Goal: Task Accomplishment & Management: Use online tool/utility

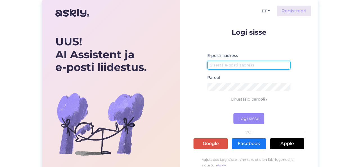
click at [234, 64] on input "email" at bounding box center [248, 65] width 83 height 9
type input "[EMAIL_ADDRESS][DOMAIN_NAME]"
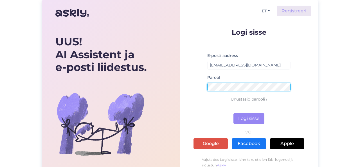
click at [234, 113] on button "Logi sisse" at bounding box center [249, 118] width 31 height 11
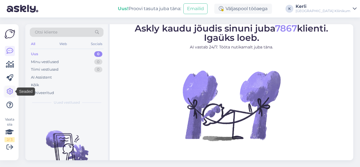
click at [12, 91] on icon at bounding box center [9, 91] width 7 height 7
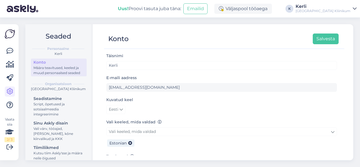
scroll to position [83, 0]
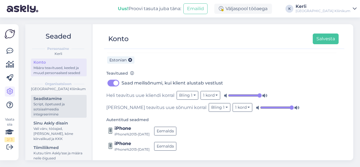
click at [58, 102] on div "Seadistamine" at bounding box center [59, 99] width 51 height 6
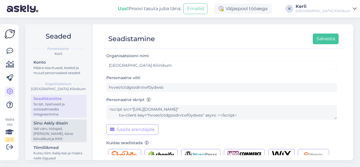
click at [65, 134] on div "Vali värv, tööajad, [PERSON_NAME], kõne kiirvalikud ja KKK" at bounding box center [59, 133] width 51 height 15
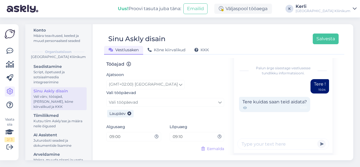
scroll to position [32, 0]
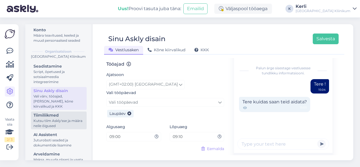
click at [60, 123] on div "Kutsu tiim Askly'sse ja määra neile õigused" at bounding box center [59, 123] width 51 height 10
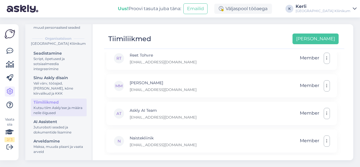
scroll to position [50, 0]
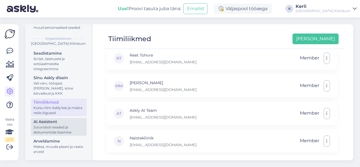
click at [64, 128] on div "Juturoboti seaded ja dokumentide lisamine" at bounding box center [59, 130] width 51 height 10
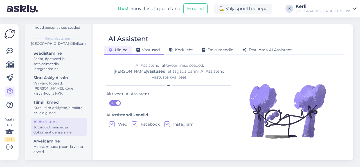
click at [152, 46] on div "Vastused" at bounding box center [148, 50] width 32 height 9
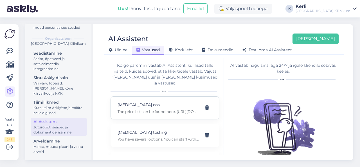
click at [169, 102] on div "[MEDICAL_DATA] cos The price list can be found here: [URL][DOMAIN_NAME] The exa…" at bounding box center [158, 108] width 81 height 12
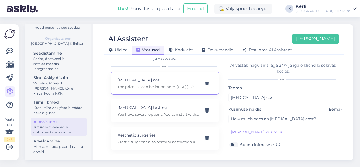
scroll to position [26, 0]
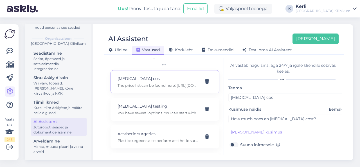
click at [169, 103] on p "[MEDICAL_DATA] testing" at bounding box center [158, 106] width 81 height 6
type input "[MEDICAL_DATA] testing"
type input "I would like to get more information about [MEDICAL_DATA] testing and diagnosis."
type textarea "You have several options. You can start with your family doctor, who can reques…"
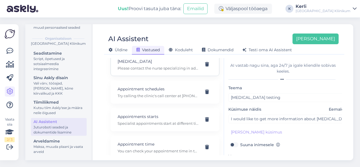
scroll to position [126, 0]
click at [185, 49] on span "Koduleht" at bounding box center [181, 49] width 24 height 5
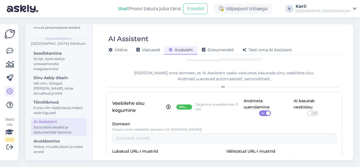
scroll to position [4, 0]
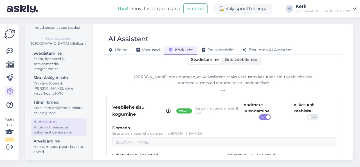
click at [247, 63] on label "Sinu veebilehed" at bounding box center [241, 59] width 39 height 9
click at [222, 55] on input "Sinu veebilehed" at bounding box center [222, 55] width 0 height 0
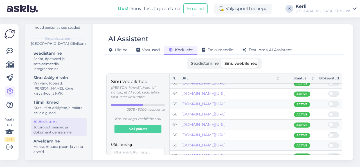
scroll to position [662, 0]
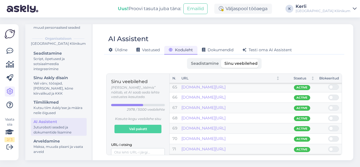
click at [203, 66] on label "Seadistamine" at bounding box center [205, 63] width 34 height 9
click at [188, 59] on input "Seadistamine" at bounding box center [188, 59] width 0 height 0
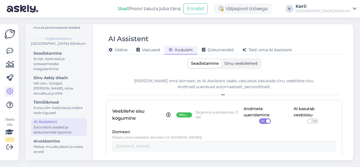
click at [251, 67] on label "Sinu veebilehed" at bounding box center [241, 63] width 39 height 9
click at [222, 59] on input "Sinu veebilehed" at bounding box center [222, 59] width 0 height 0
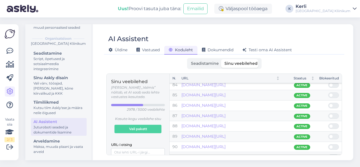
scroll to position [952, 0]
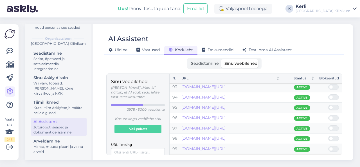
click at [197, 63] on span "Seadistamine" at bounding box center [205, 63] width 28 height 5
click at [188, 59] on input "Seadistamine" at bounding box center [188, 59] width 0 height 0
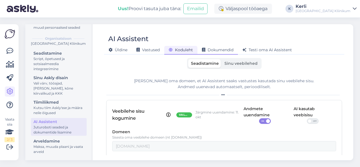
click at [221, 50] on span "Dokumendid" at bounding box center [218, 49] width 32 height 5
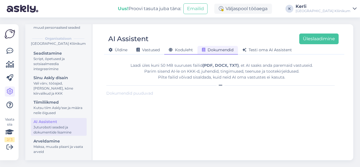
click at [188, 51] on span "Koduleht" at bounding box center [181, 49] width 24 height 5
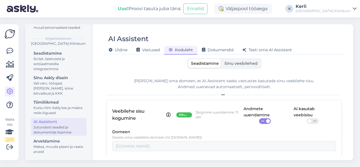
click at [308, 120] on span at bounding box center [310, 121] width 4 height 4
click at [307, 118] on input "OFF" at bounding box center [307, 118] width 0 height 0
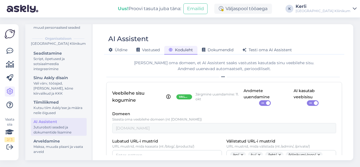
scroll to position [0, 0]
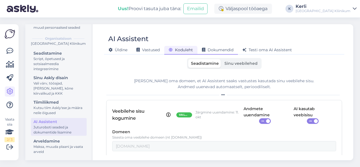
click at [222, 50] on span "Dokumendid" at bounding box center [218, 49] width 32 height 5
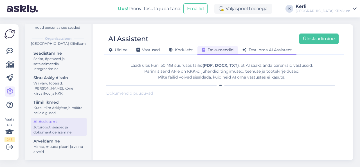
click at [256, 49] on span "Testi oma AI Assistent" at bounding box center [268, 49] width 50 height 5
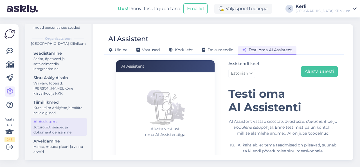
scroll to position [34, 0]
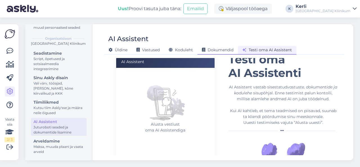
click at [231, 50] on span "Dokumendid" at bounding box center [218, 49] width 32 height 5
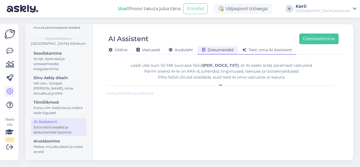
click at [264, 49] on span "Testi oma AI Assistent" at bounding box center [268, 49] width 50 height 5
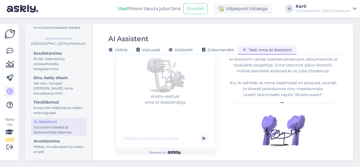
scroll to position [62, 0]
click at [166, 130] on div "Alusta vestlust oma AI Assistendiga" at bounding box center [165, 93] width 99 height 107
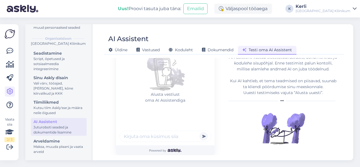
click at [159, 134] on input "text" at bounding box center [166, 136] width 92 height 11
type input "lastearsti vastuvõtud on millal?"
click at [200, 132] on button "submit" at bounding box center [204, 136] width 8 height 8
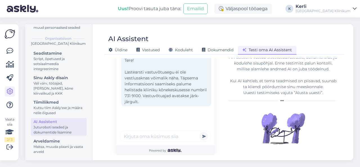
type input "k"
type input "personaliteenistus"
click at [200, 132] on button "submit" at bounding box center [204, 136] width 8 height 8
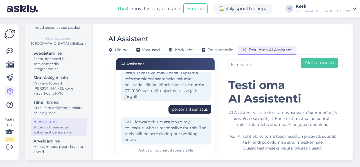
scroll to position [9, 0]
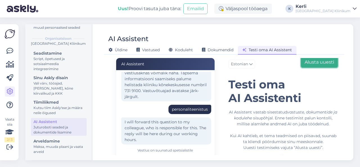
click at [319, 61] on button "Alusta uuesti" at bounding box center [319, 62] width 37 height 11
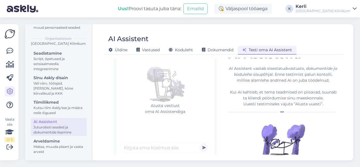
scroll to position [64, 0]
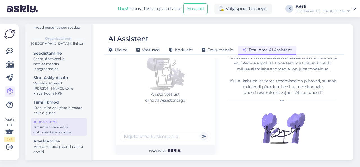
click at [142, 153] on form "Alusta vestlust oma AI Assistendiga Powered by" at bounding box center [165, 96] width 99 height 117
type input "Tere! Millist infot ma siit saan?"
click at [200, 132] on button "submit" at bounding box center [204, 136] width 8 height 8
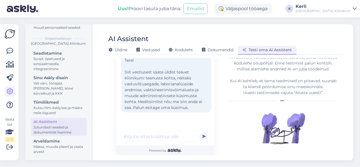
scroll to position [0, 0]
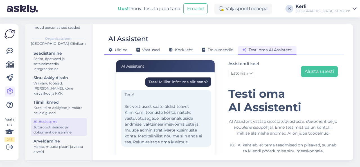
click at [122, 52] on span "Üldine" at bounding box center [118, 49] width 19 height 5
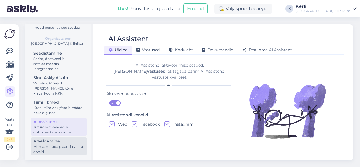
click at [55, 147] on div "Maksa, muuda plaani ja vaata arveid" at bounding box center [59, 149] width 51 height 10
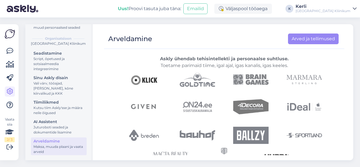
scroll to position [242, 0]
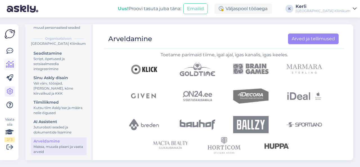
click at [9, 64] on icon at bounding box center [10, 64] width 8 height 7
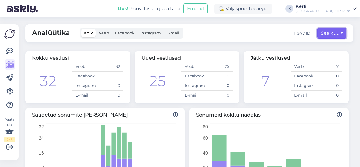
click at [318, 36] on button "See kuu" at bounding box center [332, 33] width 29 height 11
select select "8"
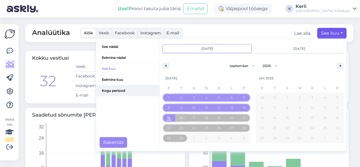
click at [132, 86] on span "Kogu periood" at bounding box center [127, 90] width 63 height 11
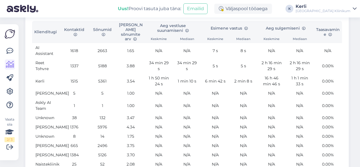
scroll to position [210, 0]
click at [179, 141] on td "N/A" at bounding box center [187, 145] width 28 height 9
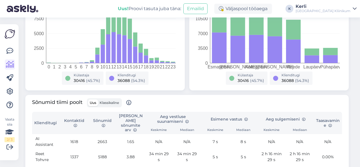
scroll to position [123, 0]
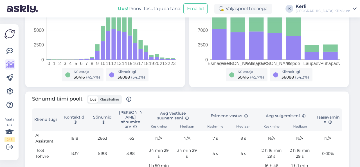
click at [103, 100] on span "Klassikaline" at bounding box center [109, 99] width 19 height 4
click at [98, 96] on input "Klassikaline" at bounding box center [98, 96] width 0 height 0
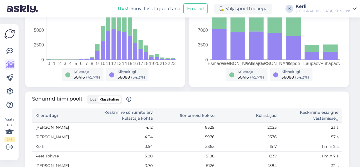
click at [95, 99] on span "Uus" at bounding box center [93, 99] width 6 height 4
click at [88, 96] on input "Uus" at bounding box center [88, 96] width 0 height 0
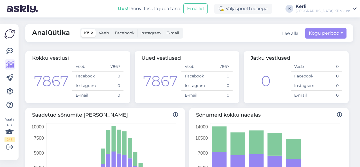
scroll to position [5, 0]
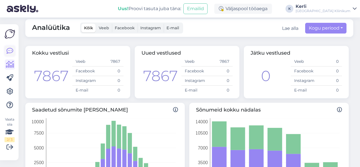
drag, startPoint x: 8, startPoint y: 45, endPoint x: 9, endPoint y: 50, distance: 5.1
click at [9, 50] on div "Vaata siia 2 / 3" at bounding box center [10, 92] width 11 height 127
click at [9, 50] on icon at bounding box center [9, 51] width 7 height 7
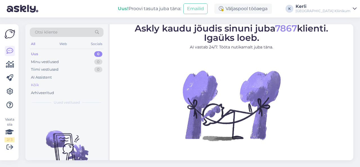
click at [52, 83] on div "Kõik" at bounding box center [67, 85] width 74 height 8
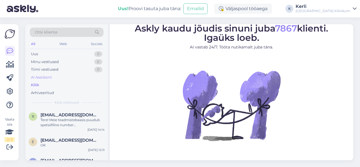
click at [59, 76] on div "AI Assistent" at bounding box center [67, 77] width 74 height 8
click at [53, 82] on div "Kõik" at bounding box center [67, 85] width 74 height 8
click at [58, 77] on div "AI Assistent" at bounding box center [67, 77] width 74 height 8
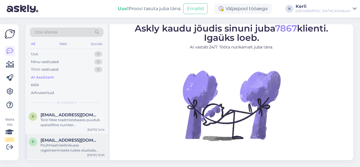
click at [82, 150] on div "Psühhiaatriakliinikusse registreerimiseks tuleks alustada vaimse tervise õe vas…" at bounding box center [73, 148] width 64 height 10
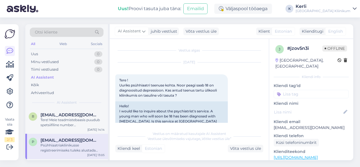
scroll to position [587, 0]
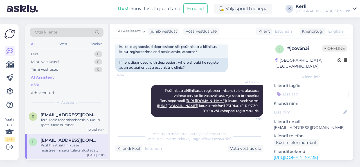
click at [50, 87] on div "Kõik" at bounding box center [67, 85] width 74 height 8
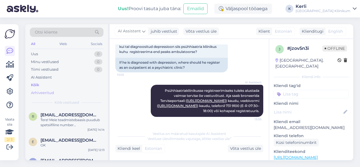
click at [58, 93] on div "Arhiveeritud" at bounding box center [67, 93] width 74 height 8
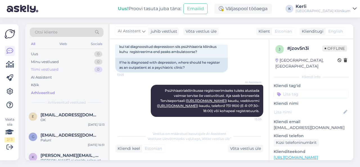
click at [72, 67] on div "Tiimi vestlused 0" at bounding box center [67, 70] width 74 height 8
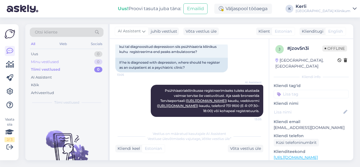
click at [74, 64] on div "Minu vestlused 0" at bounding box center [67, 62] width 74 height 8
click at [82, 53] on div "Uus 0" at bounding box center [67, 54] width 74 height 8
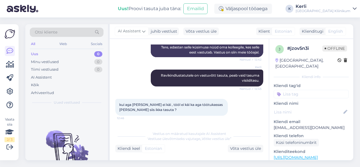
scroll to position [110, 0]
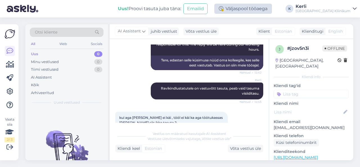
click at [257, 9] on div "Väljaspool tööaega" at bounding box center [244, 9] width 58 height 10
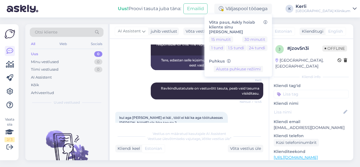
click at [151, 15] on div "Uus! Proovi tasuta [PERSON_NAME]: Emailid" at bounding box center [166, 8] width 97 height 17
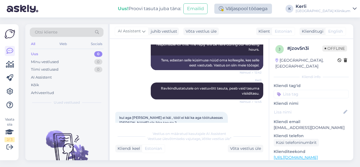
click at [249, 10] on div "Väljaspool tööaega" at bounding box center [244, 9] width 58 height 10
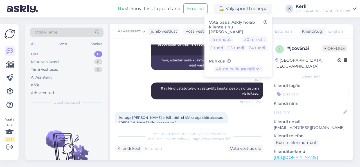
click at [111, 16] on div "Uus! Proovi tasuta [PERSON_NAME]: Emailid Väljaspool tööaega Võta paus, Askly h…" at bounding box center [180, 8] width 360 height 17
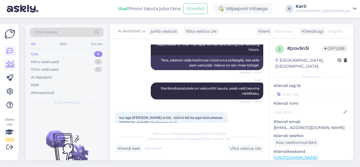
click at [10, 70] on link at bounding box center [10, 64] width 10 height 10
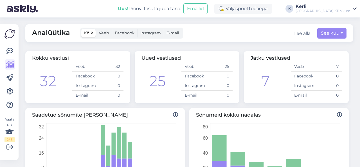
click at [7, 98] on div at bounding box center [10, 78] width 10 height 64
click at [10, 81] on icon at bounding box center [9, 78] width 7 height 7
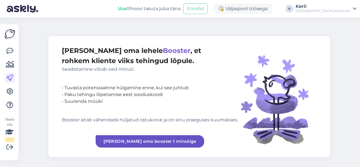
click at [10, 86] on div at bounding box center [10, 78] width 10 height 64
click at [9, 94] on icon at bounding box center [9, 91] width 7 height 7
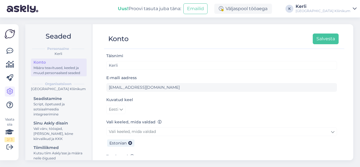
scroll to position [50, 0]
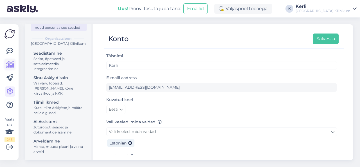
click at [12, 62] on icon at bounding box center [10, 64] width 8 height 7
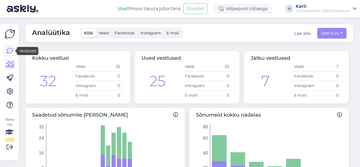
click at [9, 51] on icon at bounding box center [9, 51] width 7 height 7
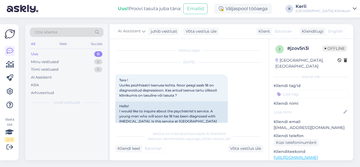
scroll to position [587, 0]
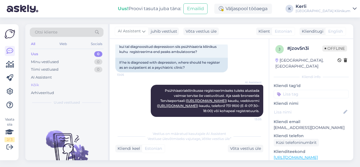
click at [53, 84] on div "Kõik" at bounding box center [67, 85] width 74 height 8
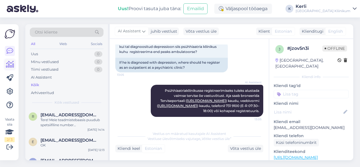
click at [15, 64] on link at bounding box center [10, 64] width 10 height 10
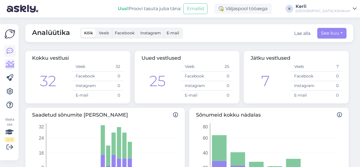
click at [9, 52] on icon at bounding box center [9, 51] width 7 height 7
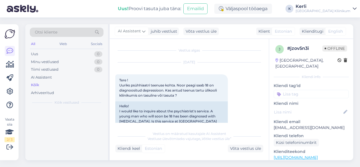
scroll to position [587, 0]
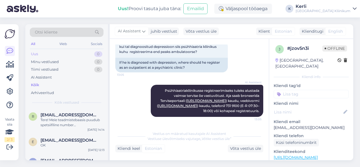
click at [37, 52] on div "Uus" at bounding box center [34, 54] width 7 height 6
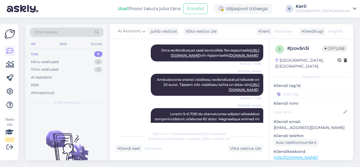
scroll to position [210, 0]
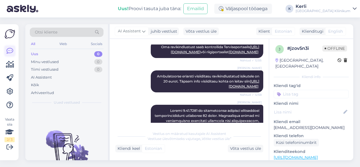
click at [10, 51] on icon at bounding box center [9, 51] width 7 height 7
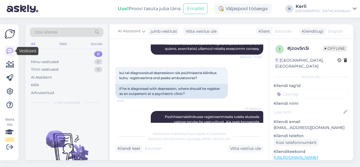
scroll to position [587, 0]
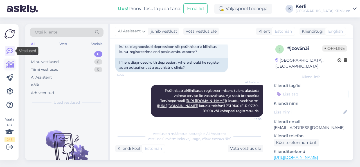
click at [10, 66] on icon at bounding box center [10, 64] width 8 height 7
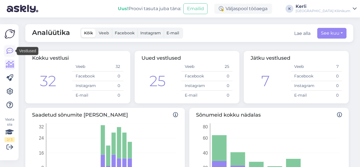
click at [12, 54] on icon at bounding box center [9, 51] width 7 height 7
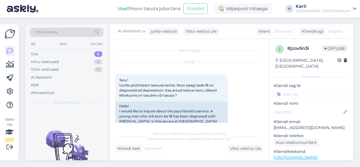
scroll to position [587, 0]
